Goal: Task Accomplishment & Management: Manage account settings

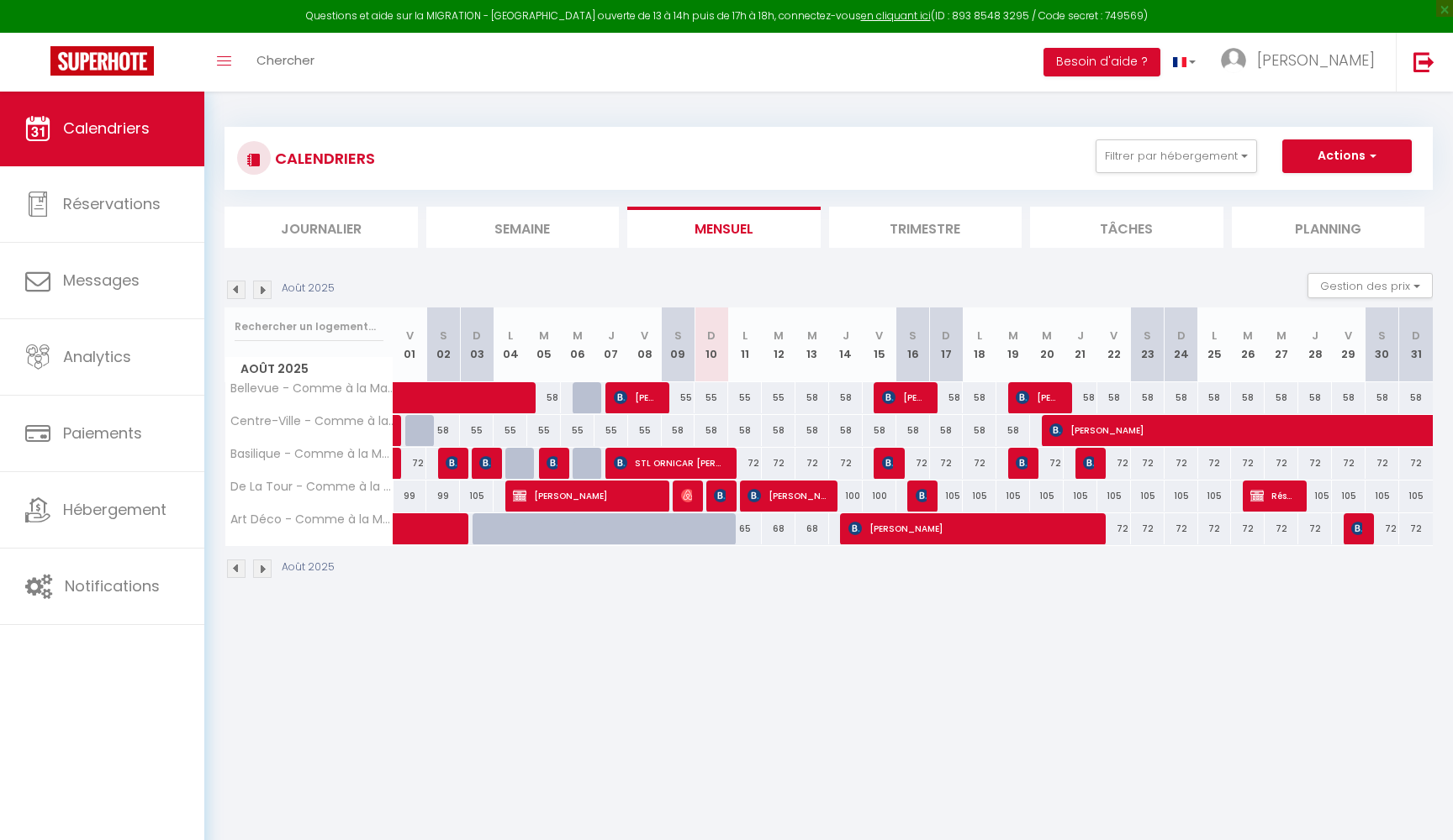
select select
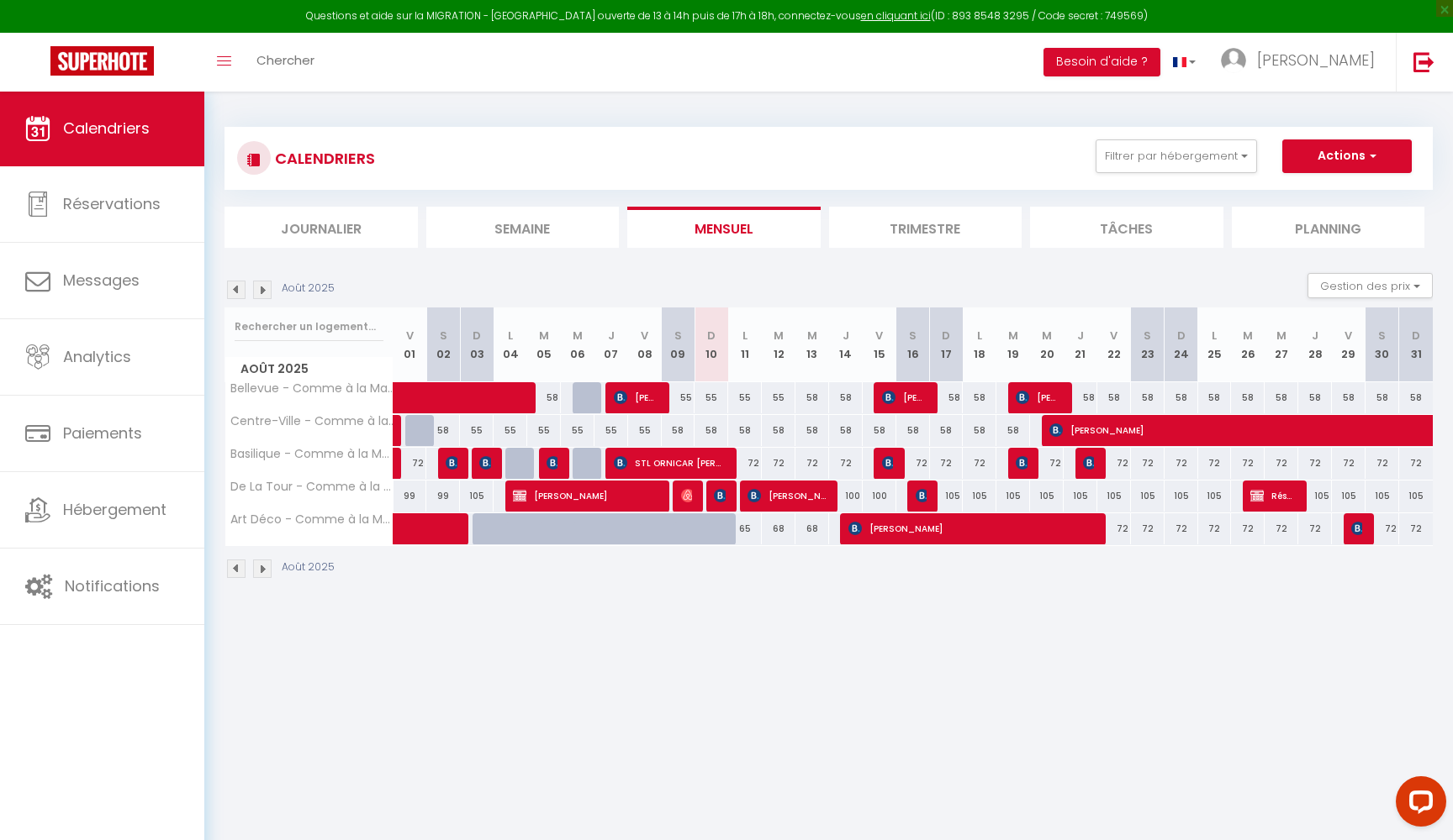
click at [690, 497] on img at bounding box center [688, 496] width 14 height 14
select select "OK"
select select "KO"
select select "0"
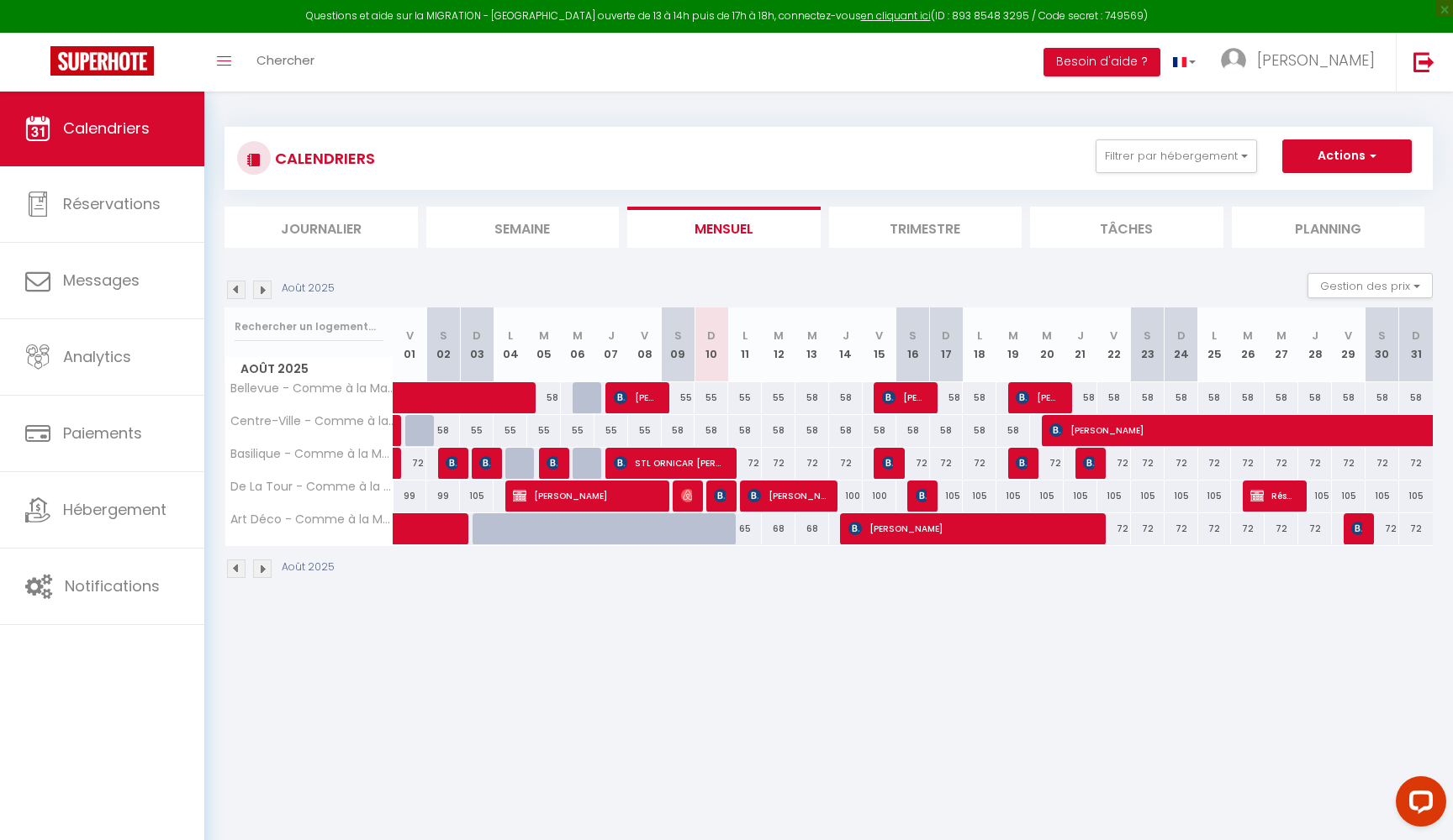
select select "1"
select select
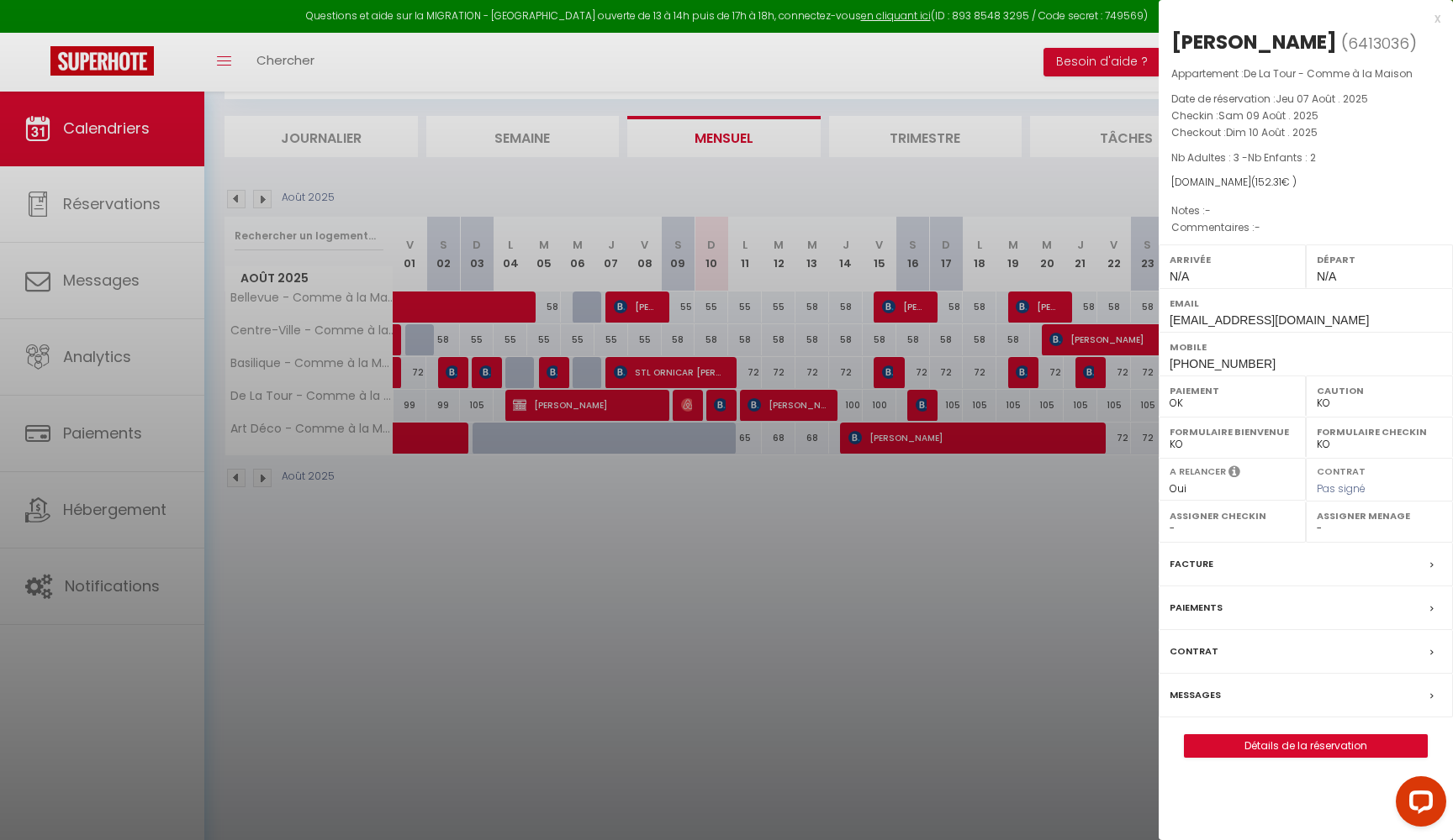
scroll to position [91, 0]
click at [1198, 691] on label "Messages" at bounding box center [1195, 695] width 51 height 18
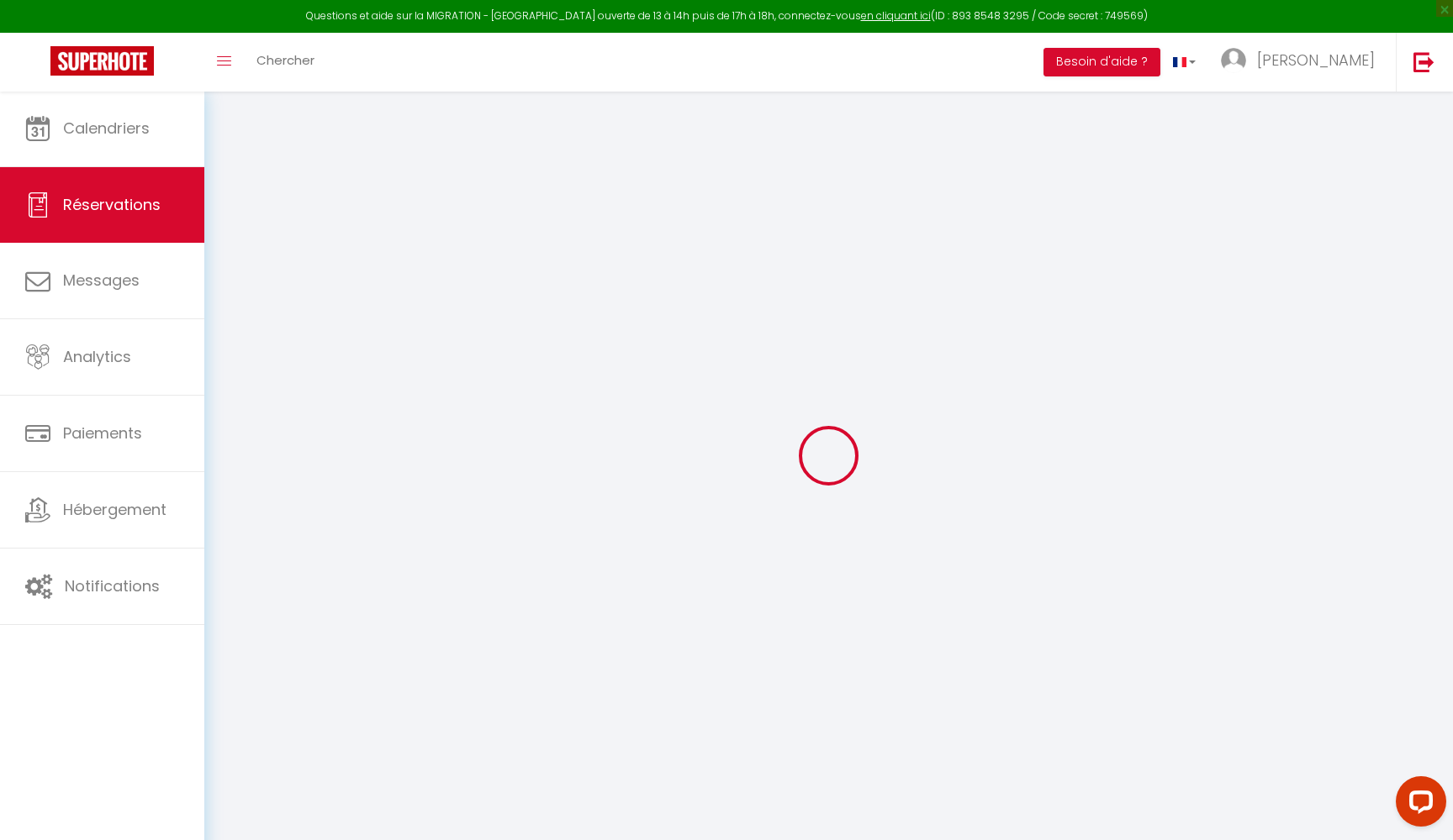
select select
checkbox input "false"
select select
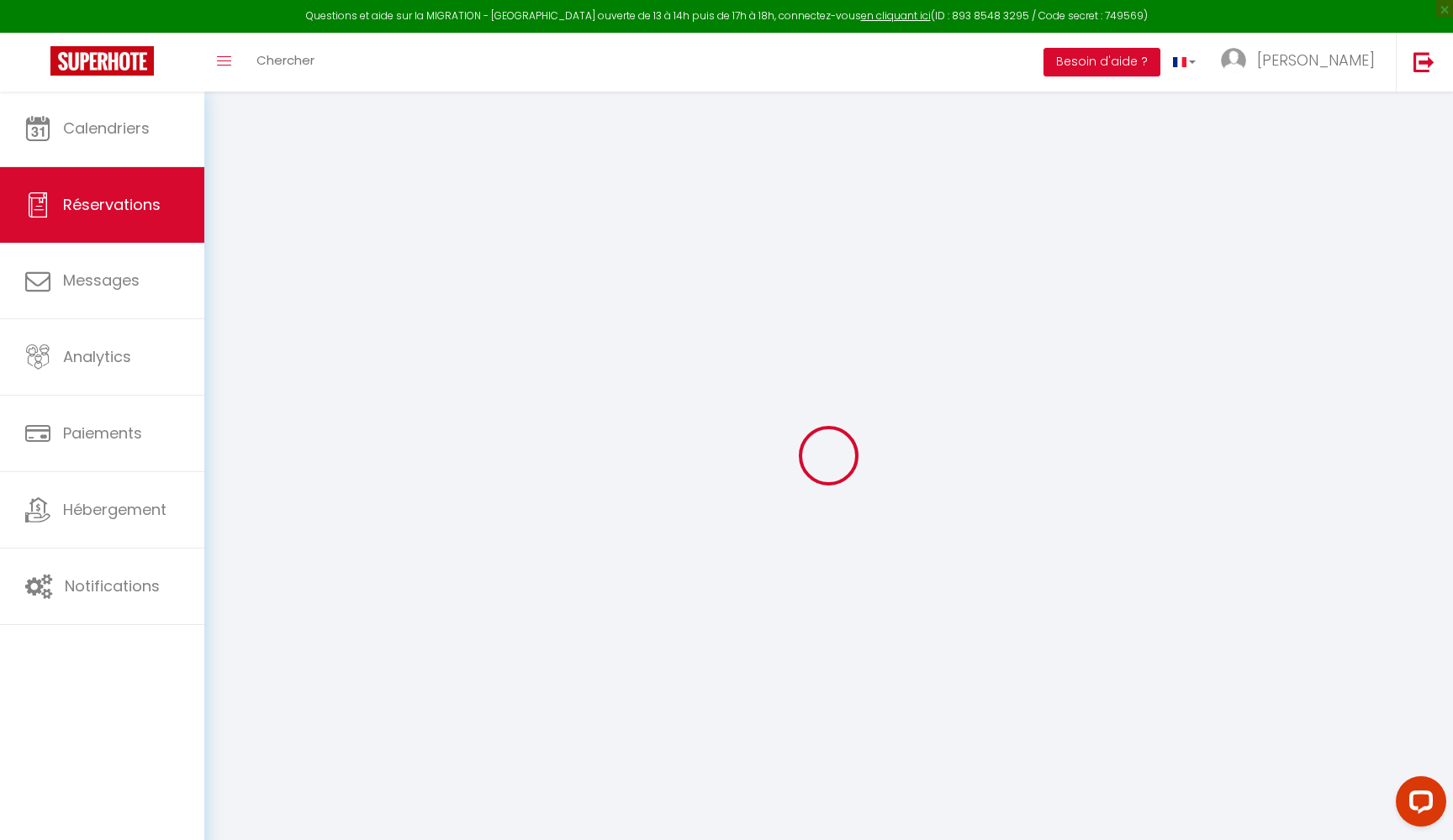
select select
checkbox input "false"
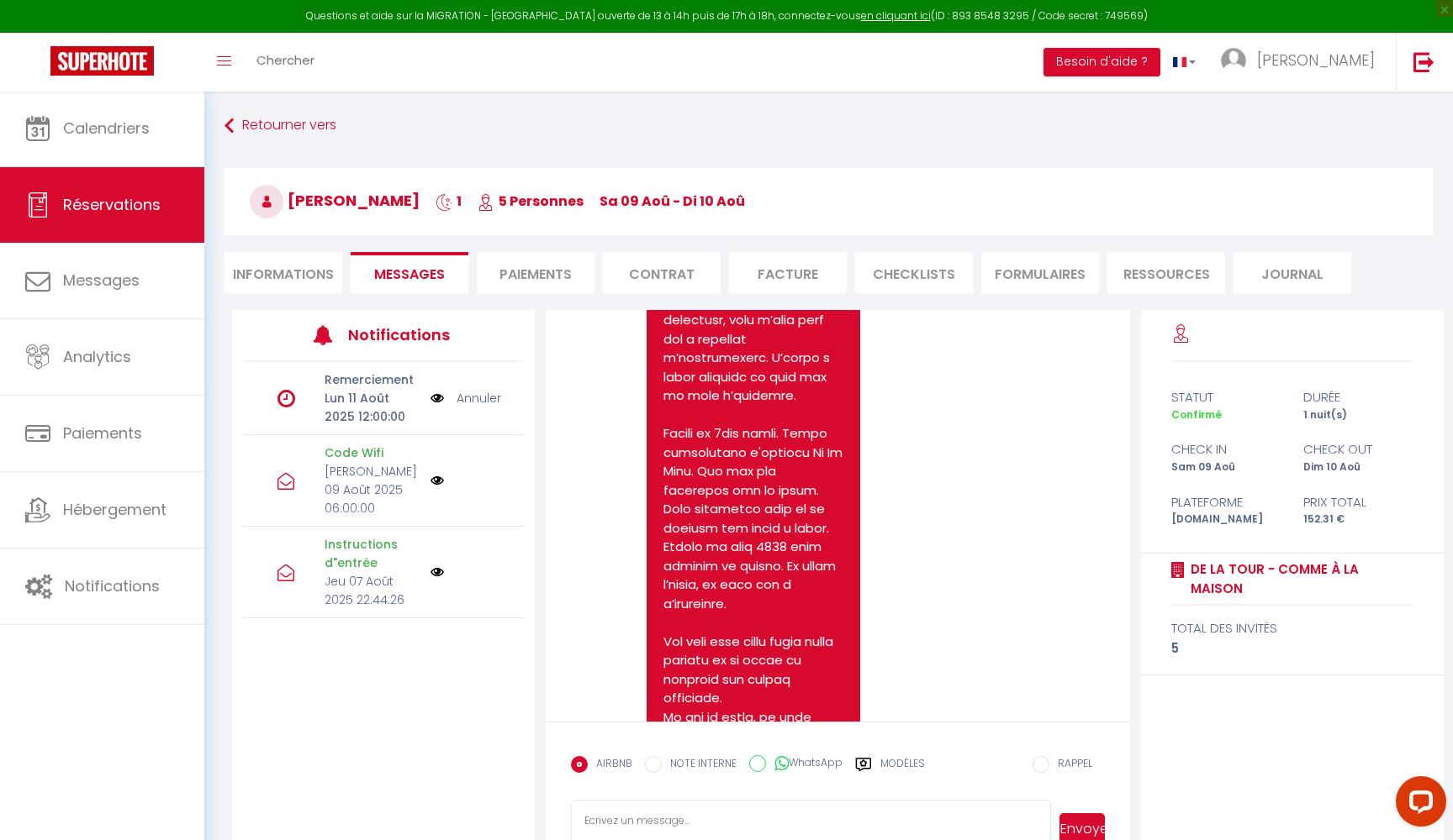
scroll to position [1057, 0]
drag, startPoint x: 790, startPoint y: 508, endPoint x: 815, endPoint y: 510, distance: 25.1
click at [815, 510] on pre at bounding box center [753, 673] width 180 height 1967
copy pre "3116"
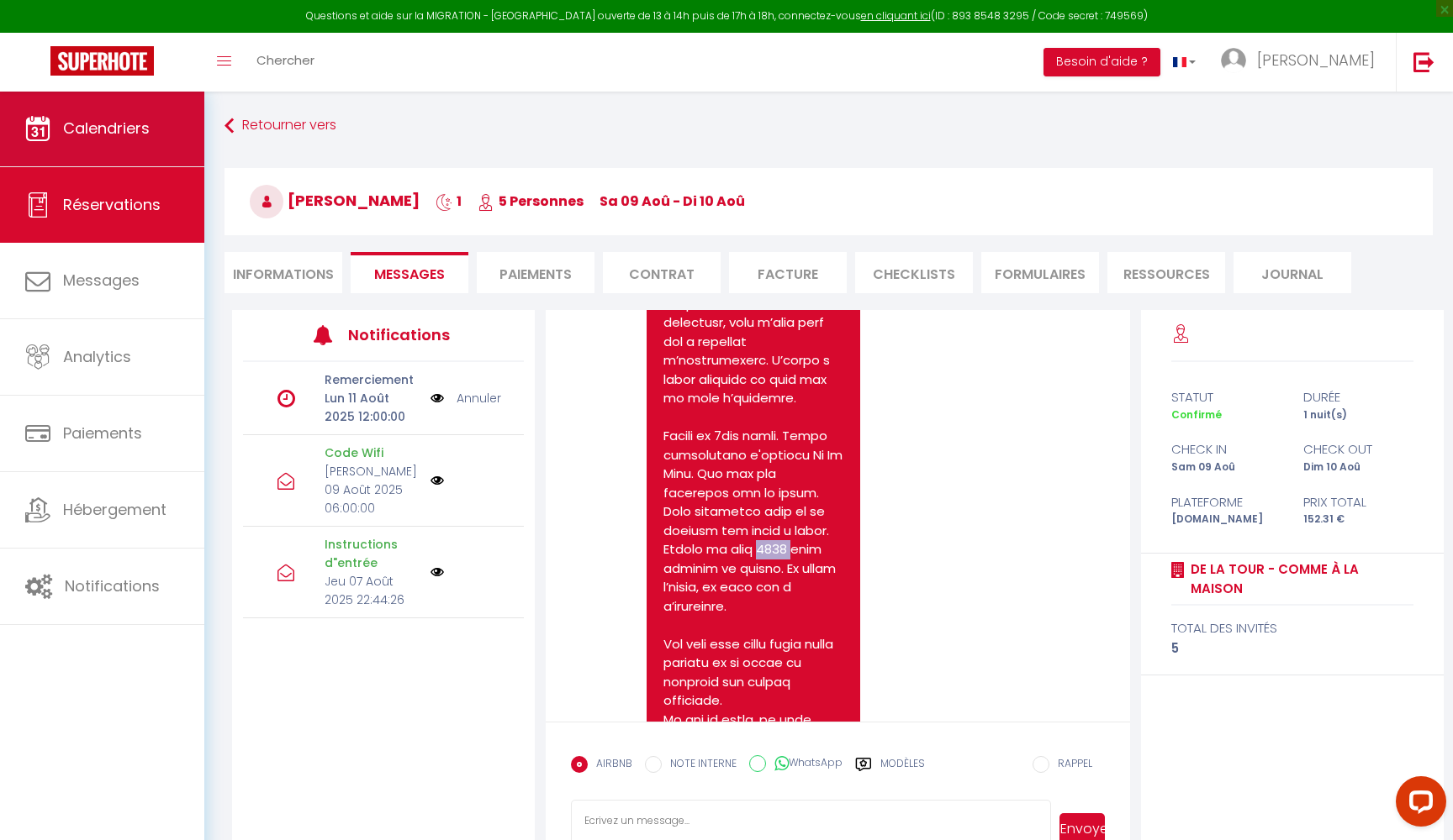
click at [124, 151] on link "Calendriers" at bounding box center [102, 128] width 204 height 75
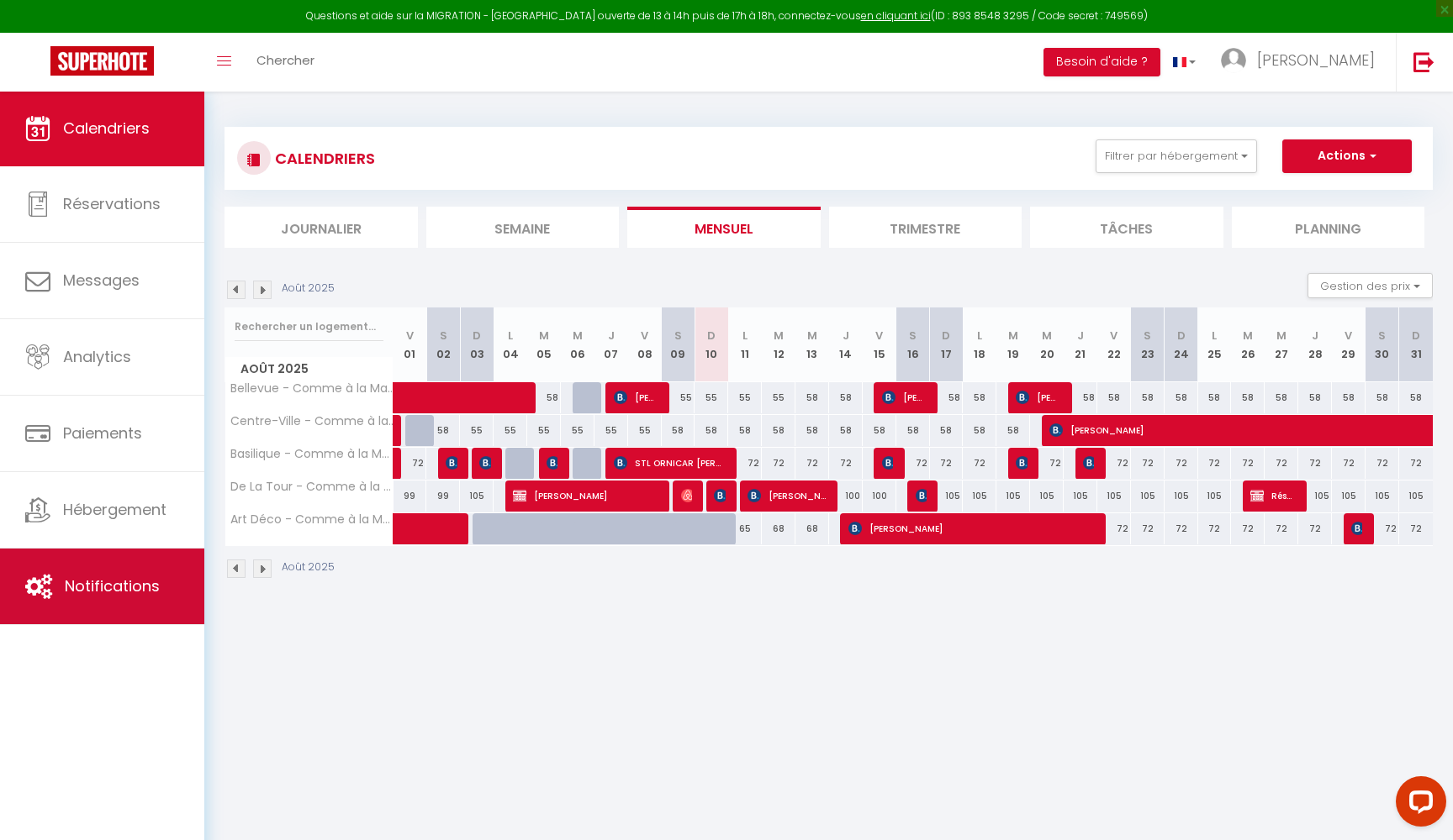
click at [115, 594] on span "Notifications" at bounding box center [112, 586] width 95 height 21
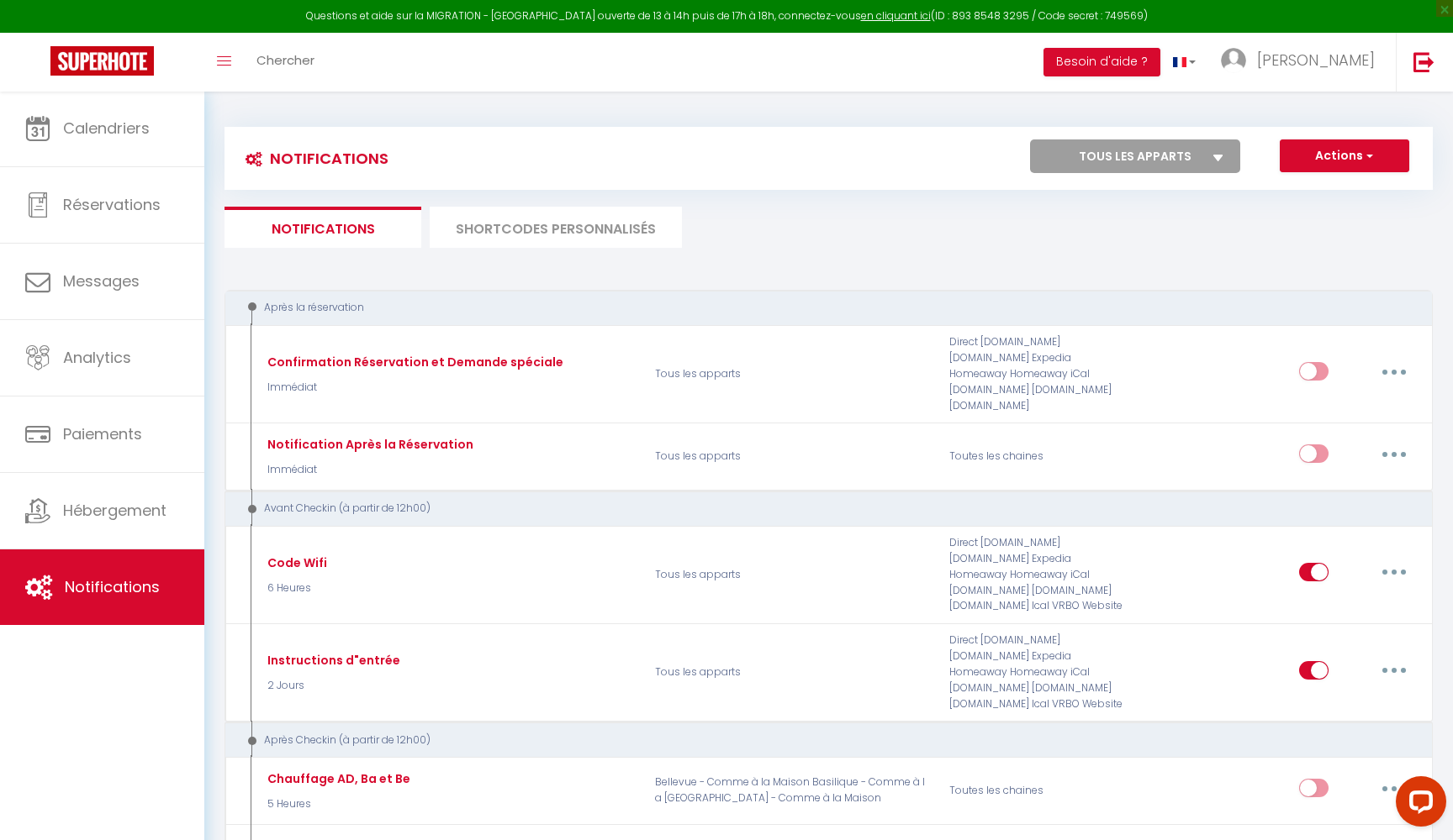
click at [1330, 163] on button "Actions" at bounding box center [1344, 156] width 129 height 33
click at [545, 230] on li "SHORTCODES PERSONNALISÉS" at bounding box center [556, 227] width 252 height 41
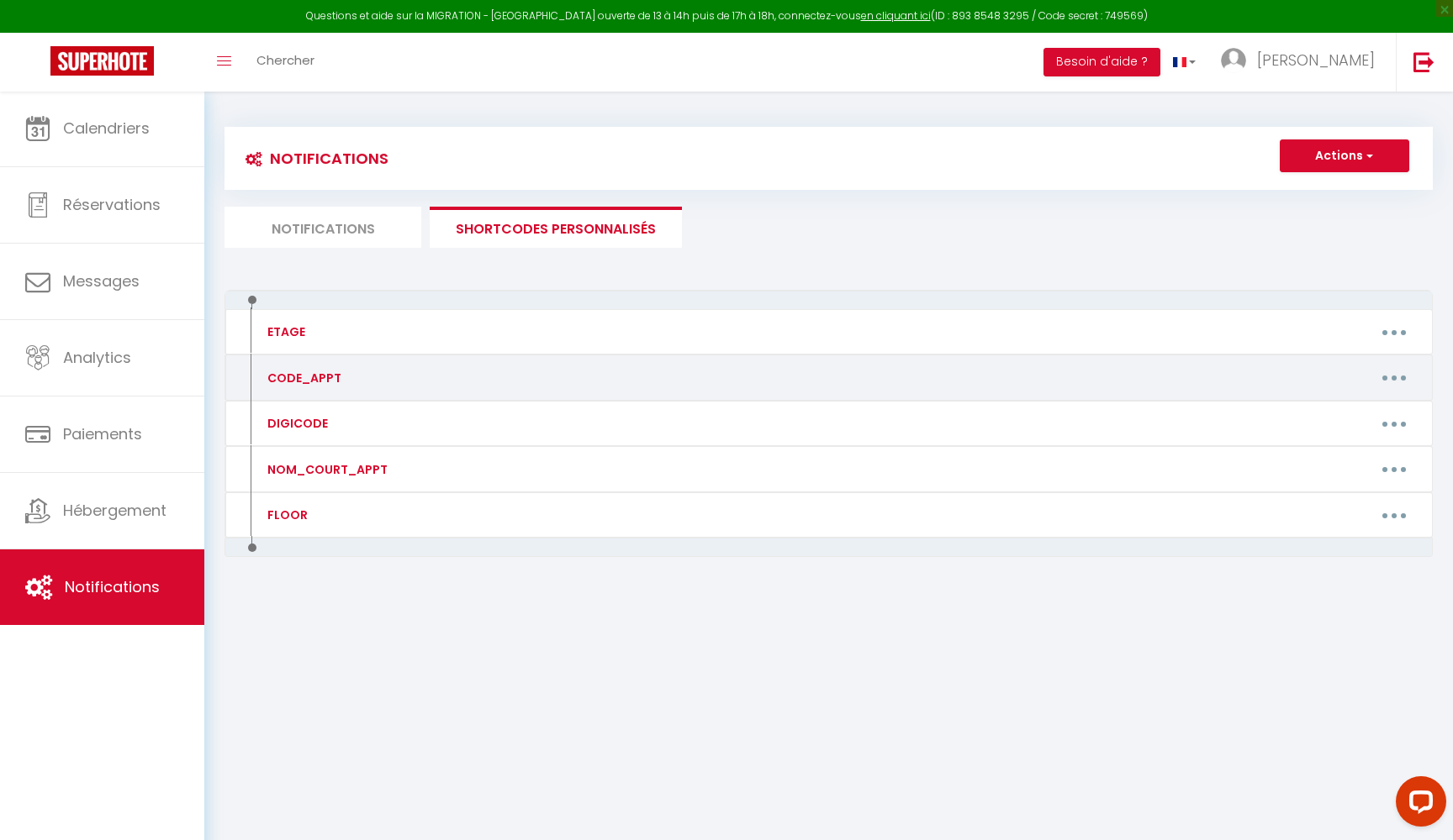
click at [1399, 372] on button "button" at bounding box center [1394, 377] width 47 height 26
click at [1316, 409] on link "Editer" at bounding box center [1349, 416] width 124 height 28
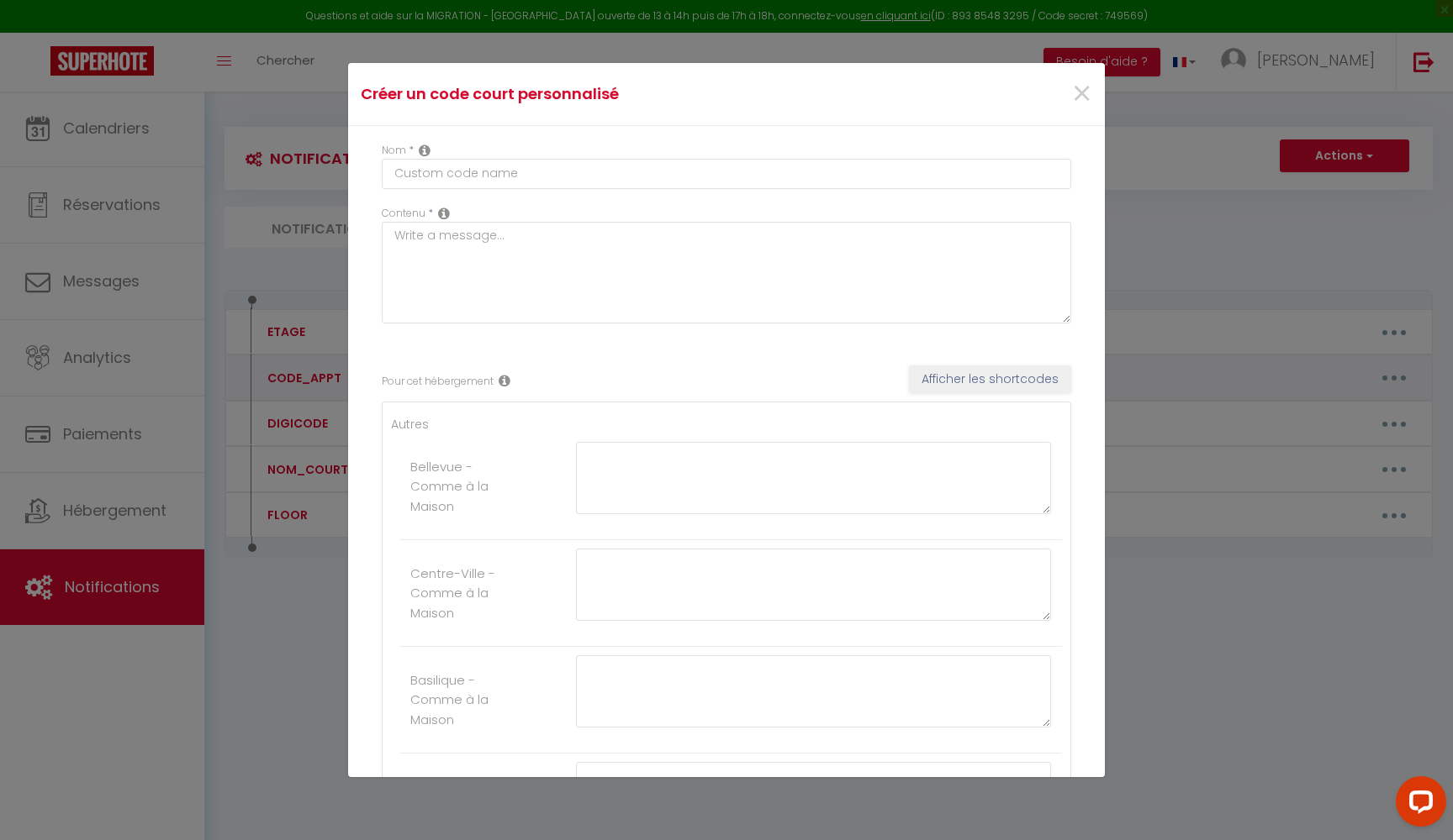
type input "CODE_APPT"
type textarea "Code boite à clés"
type textarea "8041"
type textarea "7272"
type textarea "9741"
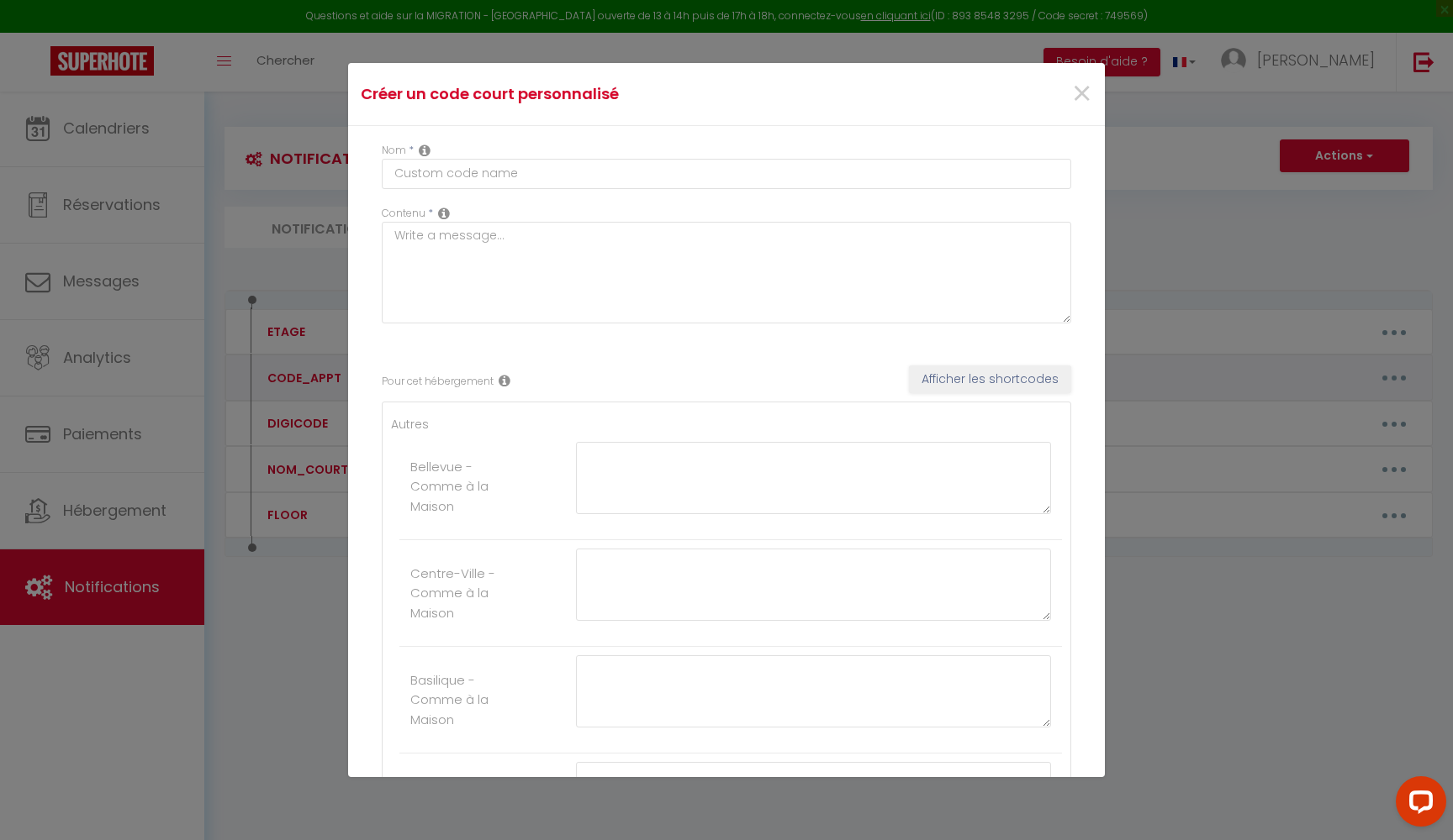
type textarea "6707"
type textarea "5680"
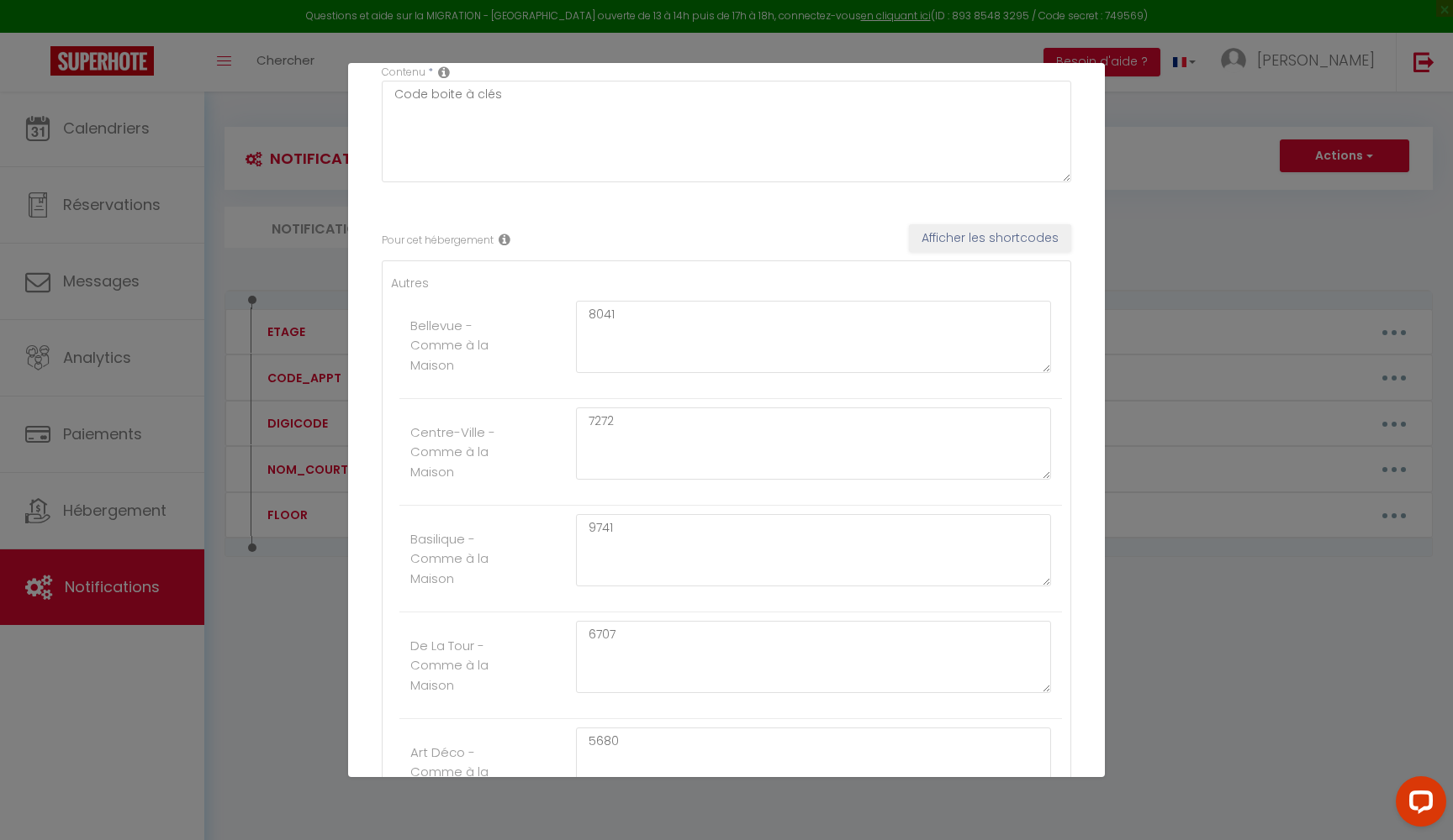
scroll to position [145, 0]
drag, startPoint x: 637, startPoint y: 629, endPoint x: 522, endPoint y: 618, distance: 115.5
click at [522, 618] on li "De La Tour - Comme à la Maison 6707" at bounding box center [730, 662] width 662 height 107
click at [663, 672] on textarea "3116" at bounding box center [813, 654] width 475 height 72
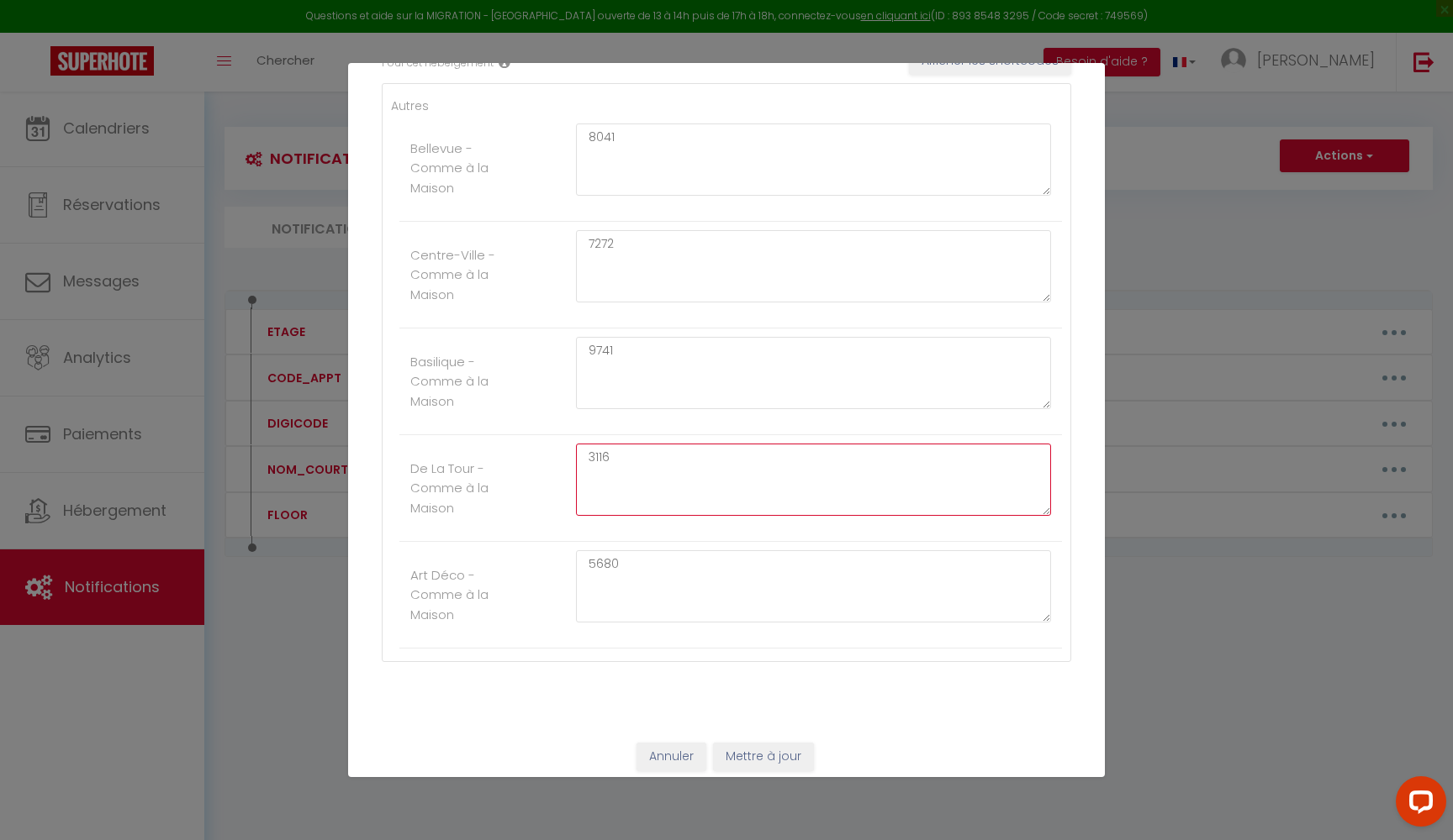
scroll to position [318, 0]
type textarea "3116"
click at [769, 748] on button "Mettre à jour" at bounding box center [763, 757] width 101 height 28
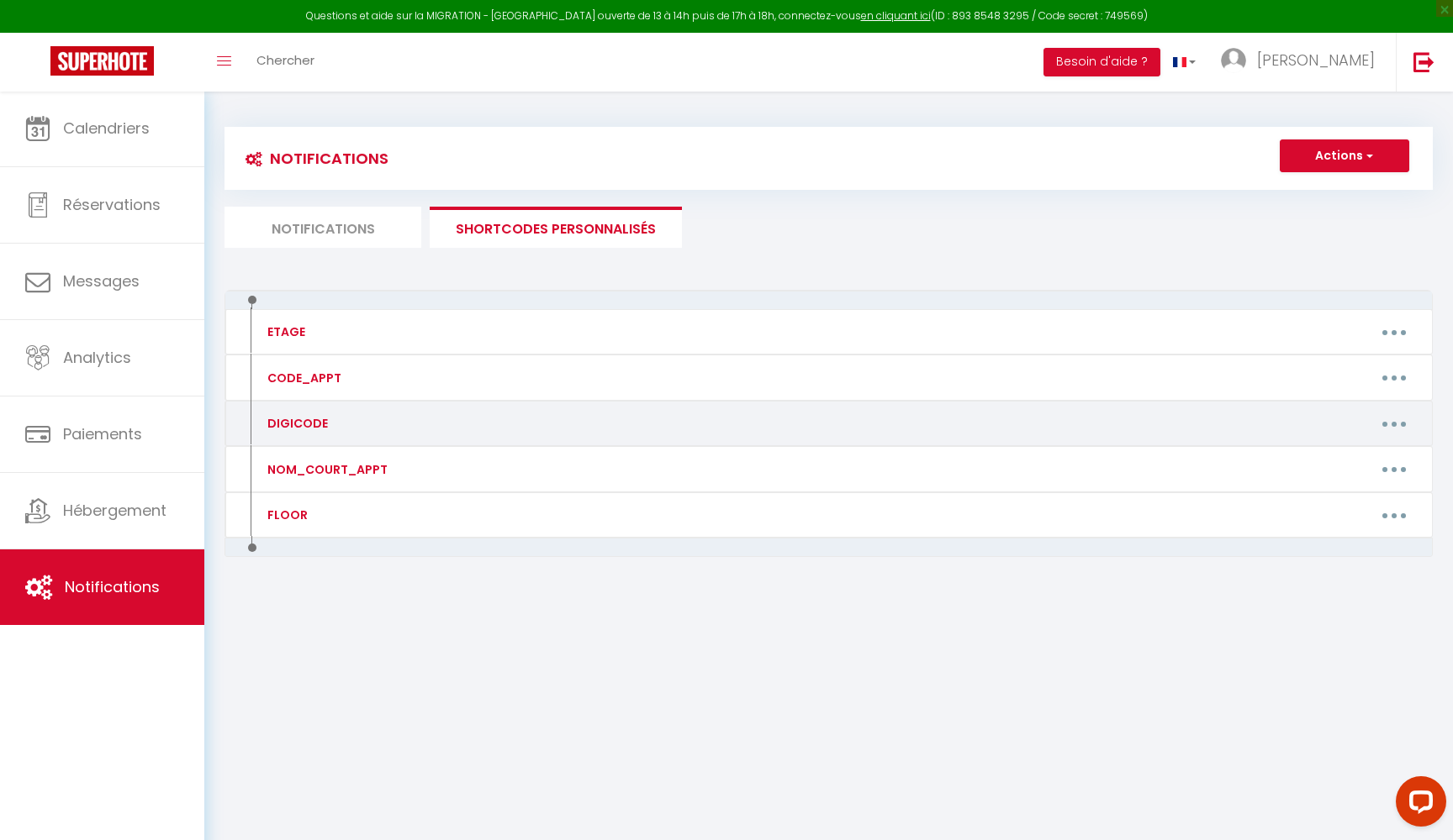
scroll to position [0, 0]
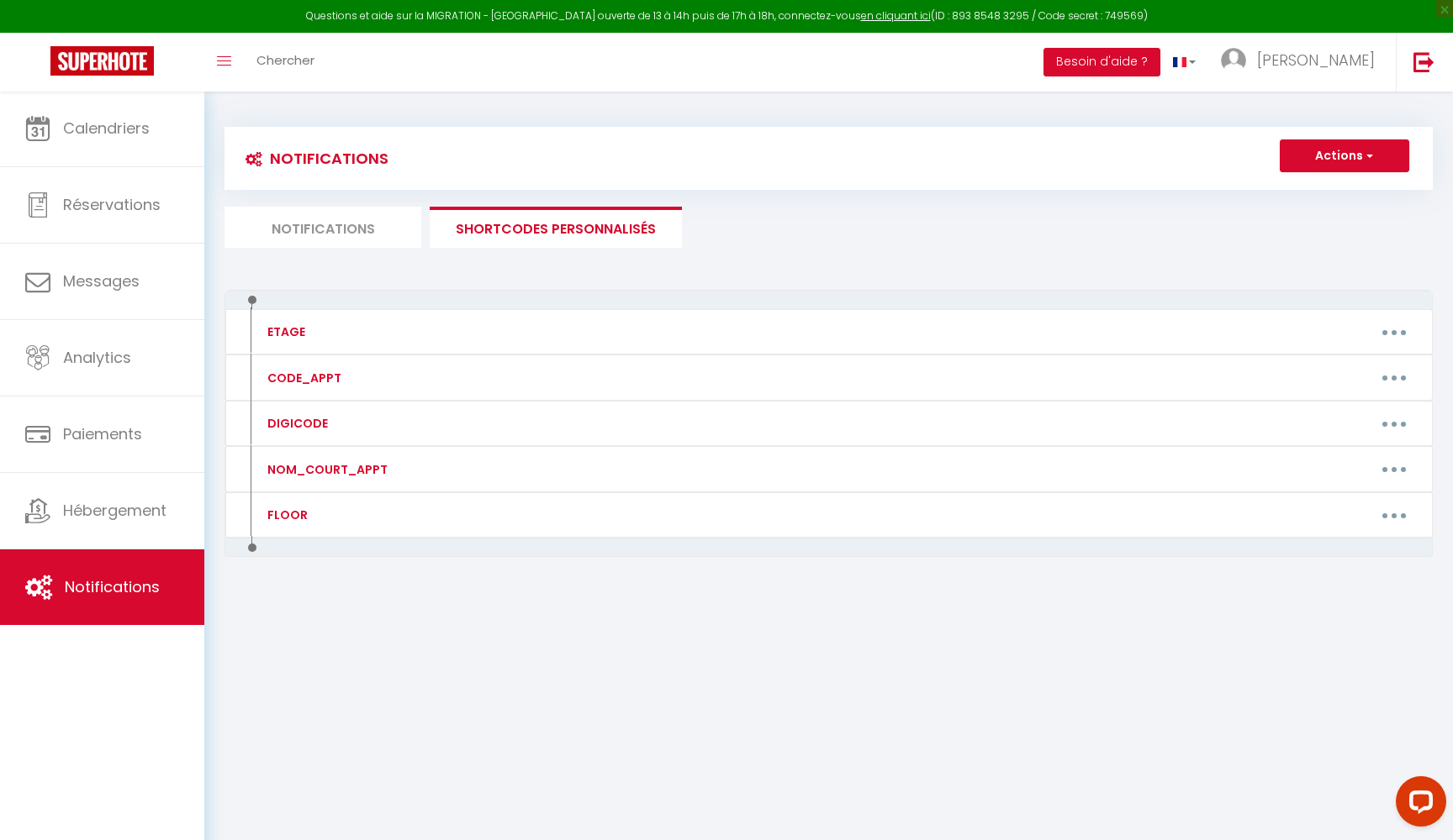
click at [329, 218] on li "Notifications" at bounding box center [322, 227] width 197 height 41
